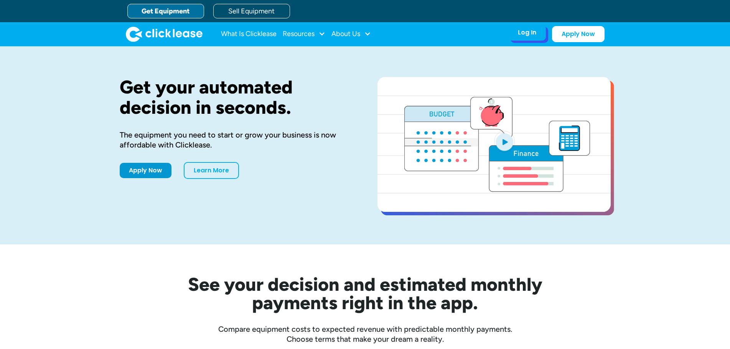
click at [533, 31] on div "Log In" at bounding box center [527, 33] width 18 height 8
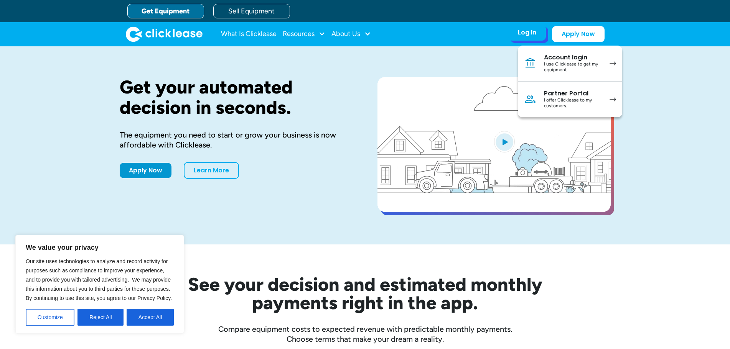
click at [554, 99] on div "I offer Clicklease to my customers." at bounding box center [573, 103] width 58 height 12
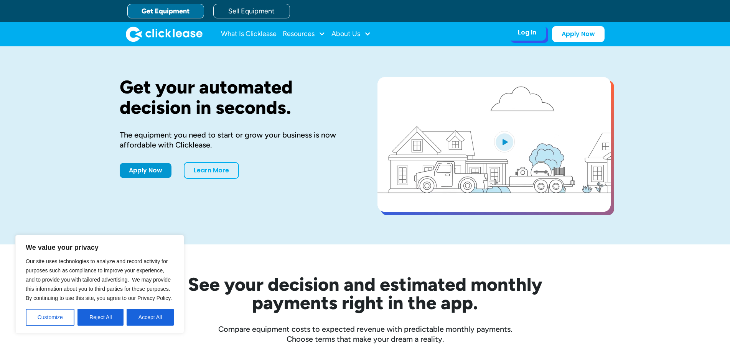
click at [526, 36] on div "Log In" at bounding box center [527, 33] width 18 height 8
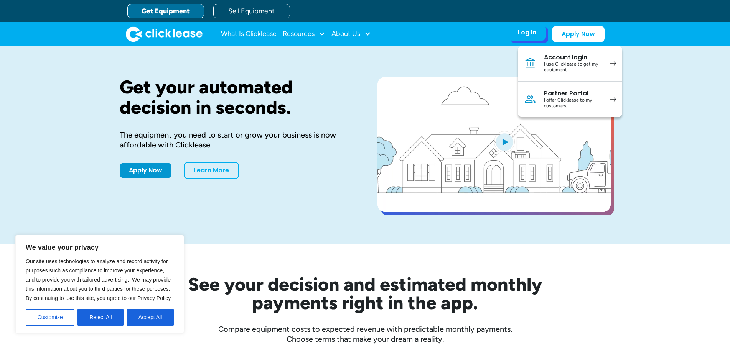
click at [541, 94] on link "Partner Portal I offer Clicklease to my customers." at bounding box center [570, 100] width 104 height 36
